Goal: Task Accomplishment & Management: Manage account settings

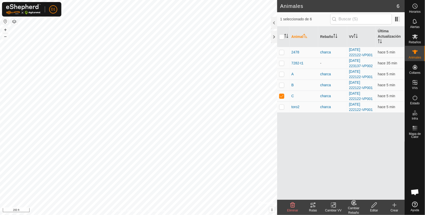
click at [313, 203] on icon at bounding box center [313, 205] width 6 height 6
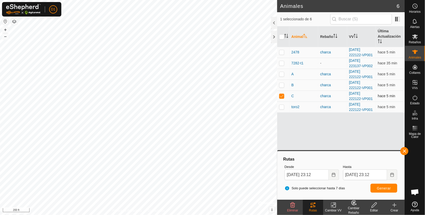
click at [280, 98] on td at bounding box center [283, 96] width 12 height 11
checkbox input "false"
click at [281, 107] on p-checkbox at bounding box center [281, 107] width 5 height 4
click at [379, 187] on span "Generar" at bounding box center [383, 188] width 14 height 4
click at [281, 106] on p-checkbox at bounding box center [281, 107] width 5 height 4
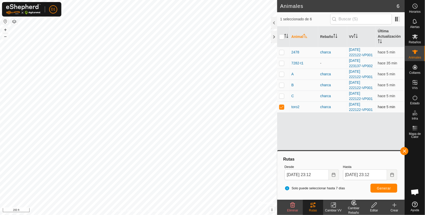
checkbox input "false"
click at [280, 86] on p-checkbox at bounding box center [281, 85] width 5 height 4
click at [385, 186] on span "Generar" at bounding box center [383, 188] width 14 height 4
click at [282, 86] on p-checkbox at bounding box center [281, 85] width 5 height 4
checkbox input "false"
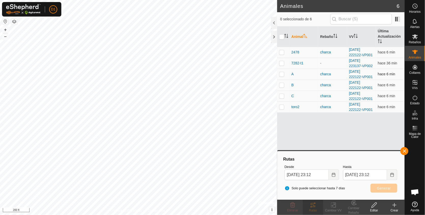
click at [281, 75] on p-checkbox at bounding box center [281, 74] width 5 height 4
click at [384, 185] on button "Generar" at bounding box center [383, 188] width 27 height 9
click at [281, 73] on p-checkbox at bounding box center [281, 74] width 5 height 4
checkbox input "false"
click at [404, 151] on button "button" at bounding box center [404, 151] width 8 height 8
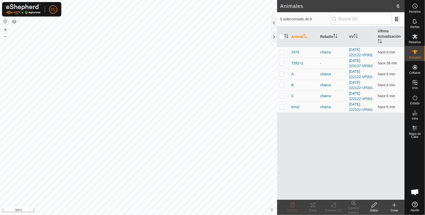
click at [304, 0] on html "D1 Horarios Alertas Rebaños Animales Collares VVs Estado Infra Mapa de Calor Ay…" at bounding box center [212, 107] width 425 height 215
click at [288, 101] on div "Animales 6 0 seleccionado de 6 Animal Rebaño VV Última Actualización 2478 charc…" at bounding box center [202, 107] width 404 height 215
click at [313, 205] on icon at bounding box center [312, 205] width 5 height 4
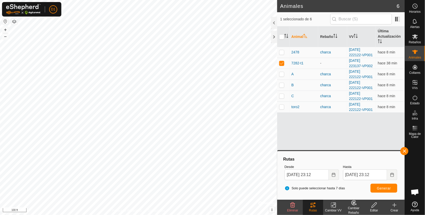
click at [281, 122] on div "Animales 6 1 seleccionado de 6 Animal Rebaño VV Última Actualización 2478 charc…" at bounding box center [202, 107] width 404 height 215
click at [280, 63] on p-checkbox at bounding box center [281, 63] width 5 height 4
checkbox input "false"
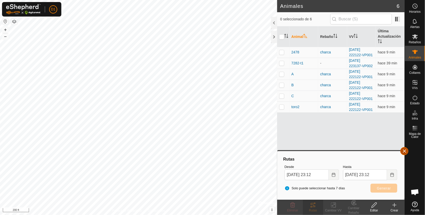
click at [404, 151] on button "button" at bounding box center [404, 151] width 8 height 8
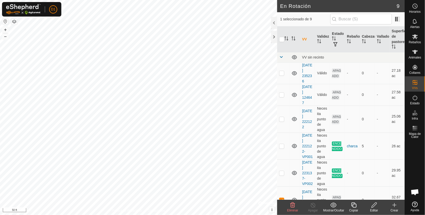
click at [374, 207] on icon at bounding box center [374, 205] width 6 height 6
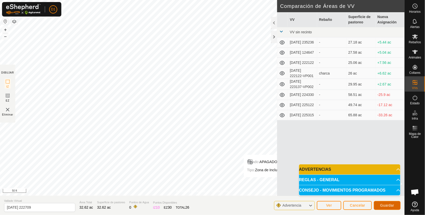
click at [385, 207] on button "Guardar" at bounding box center [386, 205] width 27 height 9
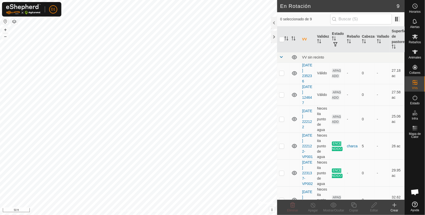
checkbox input "true"
click at [373, 204] on icon at bounding box center [373, 204] width 5 height 5
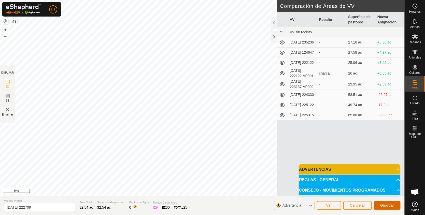
click at [389, 208] on button "Guardar" at bounding box center [386, 205] width 27 height 9
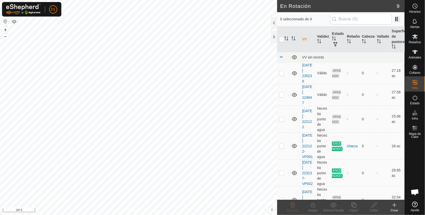
checkbox input "true"
click at [373, 205] on icon at bounding box center [374, 205] width 6 height 6
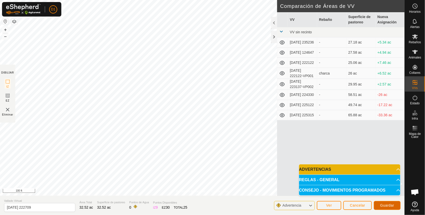
click at [386, 205] on span "Guardar" at bounding box center [387, 205] width 14 height 4
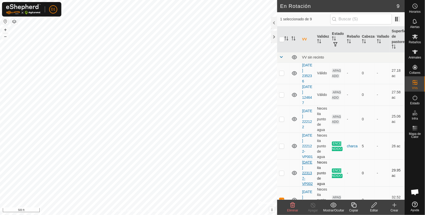
checkbox input "false"
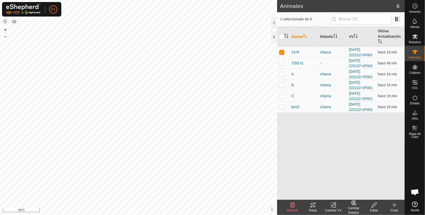
click at [311, 205] on icon at bounding box center [312, 205] width 5 height 4
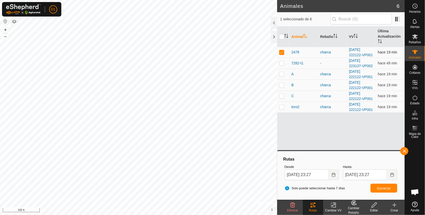
click at [281, 53] on p-checkbox at bounding box center [281, 52] width 5 height 4
checkbox input "false"
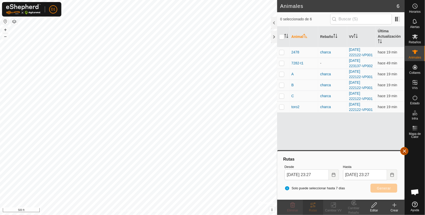
click at [406, 149] on button "button" at bounding box center [404, 151] width 8 height 8
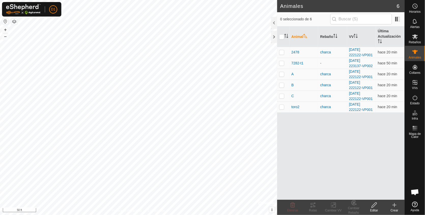
click at [13, 22] on button "button" at bounding box center [14, 22] width 6 height 6
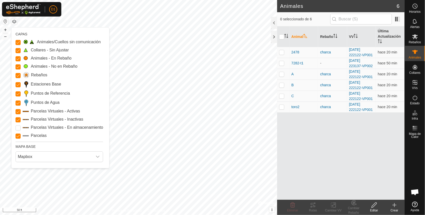
click at [13, 22] on button "button" at bounding box center [14, 22] width 6 height 6
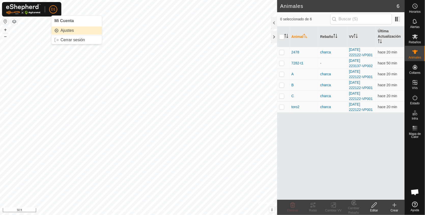
click at [63, 30] on link "Ajustes" at bounding box center [76, 30] width 50 height 8
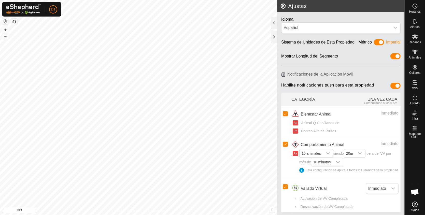
click at [14, 22] on button "button" at bounding box center [14, 22] width 6 height 6
click at [52, 12] on p-avatar "D1" at bounding box center [53, 9] width 8 height 8
click at [63, 30] on link "Ajustes" at bounding box center [76, 30] width 50 height 8
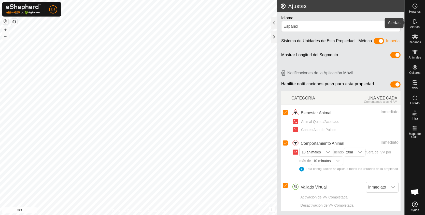
click at [413, 24] on icon at bounding box center [415, 21] width 6 height 6
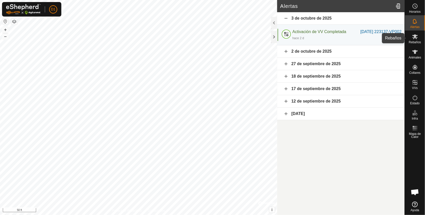
click at [417, 35] on icon at bounding box center [415, 36] width 6 height 5
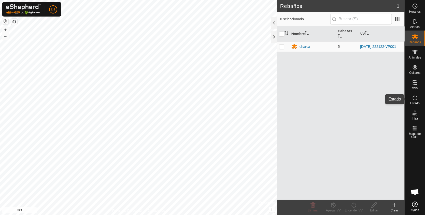
click at [413, 102] on span "Estado" at bounding box center [414, 103] width 9 height 3
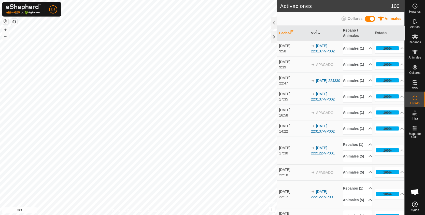
click at [413, 102] on span "Estado" at bounding box center [414, 103] width 9 height 3
click at [14, 20] on button "button" at bounding box center [14, 22] width 6 height 6
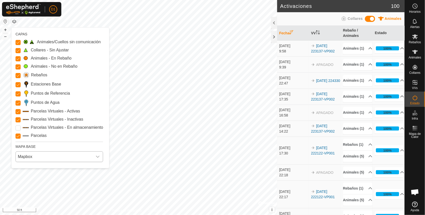
click at [97, 157] on icon "dropdown trigger" at bounding box center [98, 157] width 4 height 4
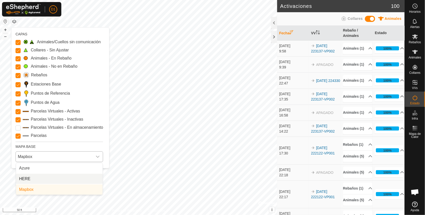
click at [24, 178] on li "HERE" at bounding box center [59, 179] width 86 height 10
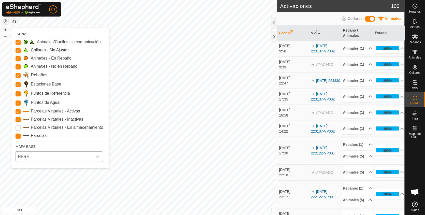
click at [284, 215] on html "D1 Horarios Alertas Rebaños Animales Collares VVs Estado Infra Mapa de Calor Ay…" at bounding box center [212, 107] width 425 height 215
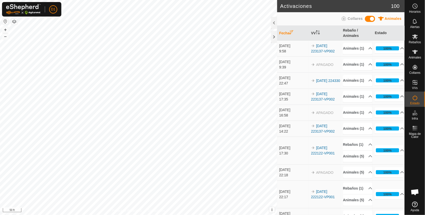
click at [12, 22] on button "button" at bounding box center [14, 22] width 6 height 6
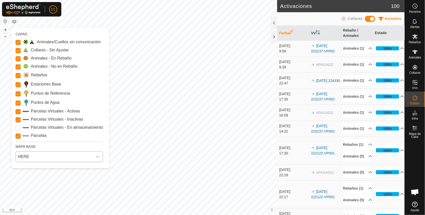
click at [98, 156] on icon "dropdown trigger" at bounding box center [98, 157] width 4 height 4
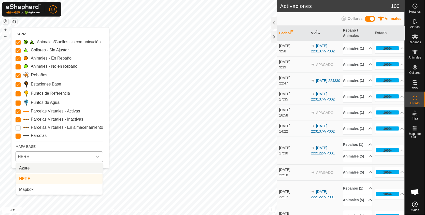
click at [30, 167] on li "Azure" at bounding box center [59, 168] width 86 height 10
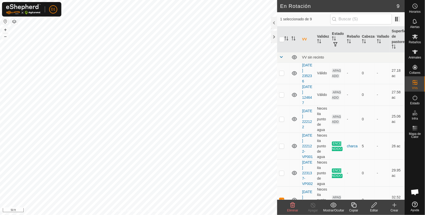
click at [375, 206] on icon at bounding box center [374, 205] width 6 height 6
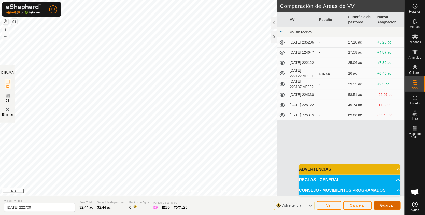
click at [384, 207] on button "Guardar" at bounding box center [386, 205] width 27 height 9
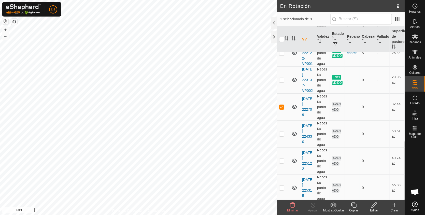
scroll to position [105, 0]
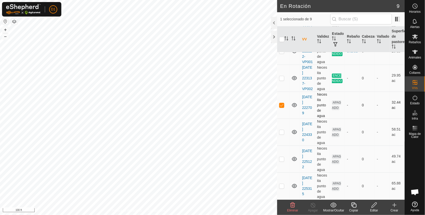
click at [280, 105] on p-checkbox at bounding box center [281, 105] width 5 height 4
checkbox input "false"
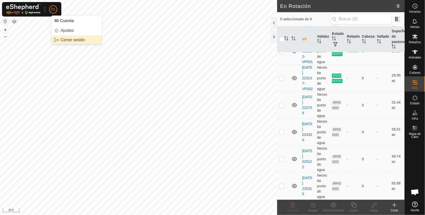
click at [66, 39] on link "Cerrar sesión" at bounding box center [76, 40] width 50 height 8
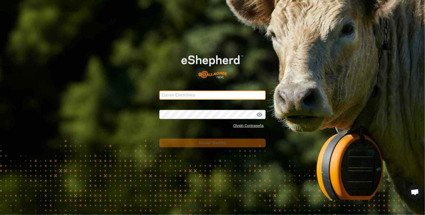
type input "[EMAIL_ADDRESS][DOMAIN_NAME]"
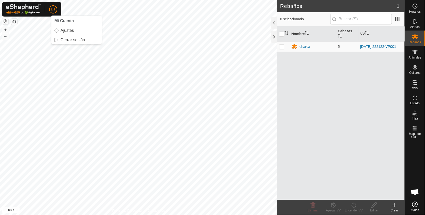
click at [13, 22] on button "button" at bounding box center [14, 22] width 6 height 6
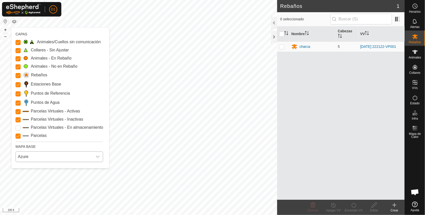
click at [98, 155] on icon "dropdown trigger" at bounding box center [98, 157] width 4 height 4
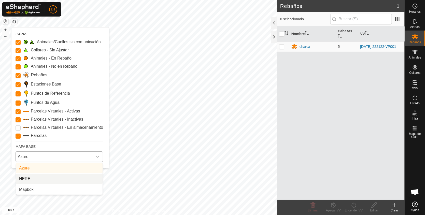
click at [29, 179] on li "HERE" at bounding box center [59, 179] width 86 height 10
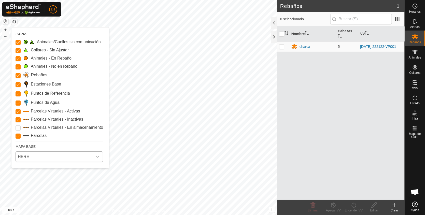
click at [97, 155] on icon "dropdown trigger" at bounding box center [98, 157] width 4 height 4
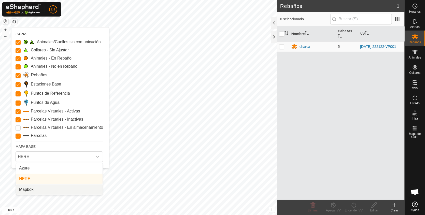
click at [29, 189] on li "Mapbox" at bounding box center [59, 189] width 86 height 10
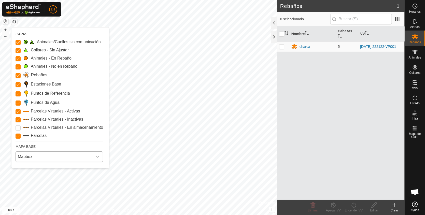
click at [97, 157] on icon "dropdown trigger" at bounding box center [98, 157] width 4 height 2
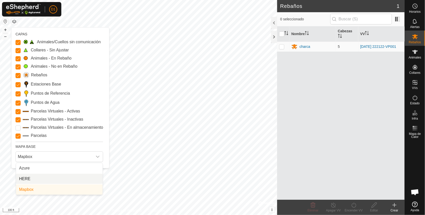
click at [37, 177] on li "HERE" at bounding box center [59, 179] width 86 height 10
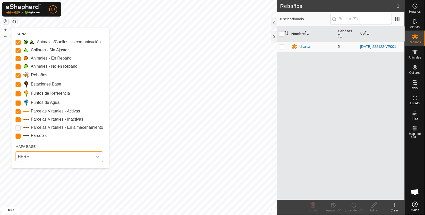
click at [98, 156] on icon "dropdown trigger" at bounding box center [98, 157] width 4 height 2
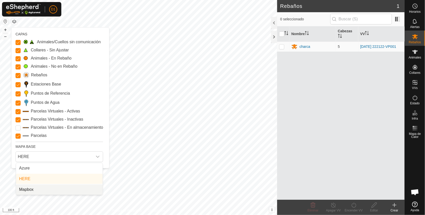
click at [32, 189] on li "Mapbox" at bounding box center [59, 189] width 86 height 10
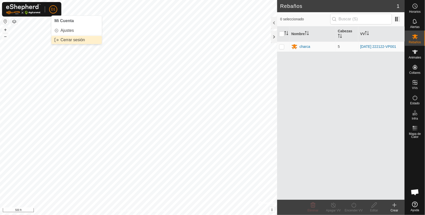
click at [71, 39] on link "Cerrar sesión" at bounding box center [76, 40] width 50 height 8
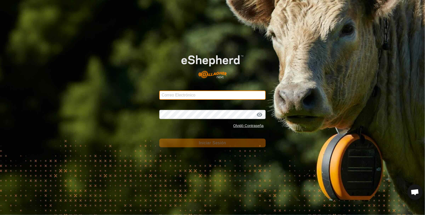
type input "[EMAIL_ADDRESS][DOMAIN_NAME]"
